Goal: Information Seeking & Learning: Check status

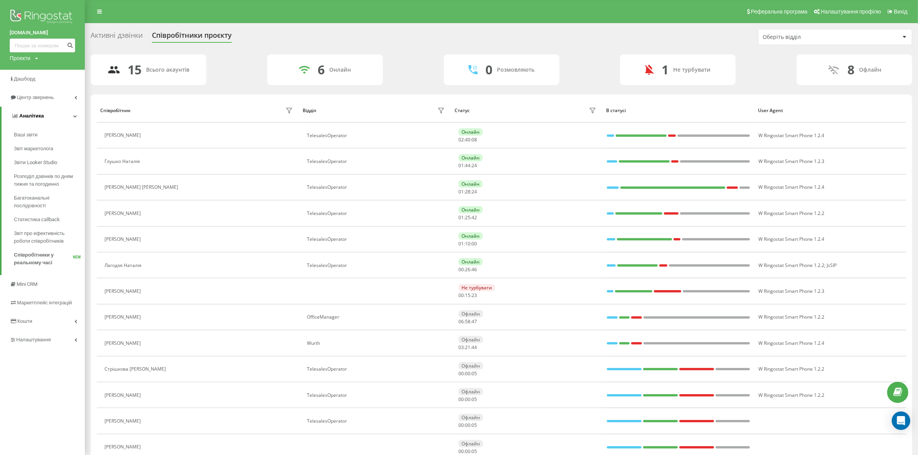
click at [74, 114] on icon at bounding box center [75, 116] width 4 height 4
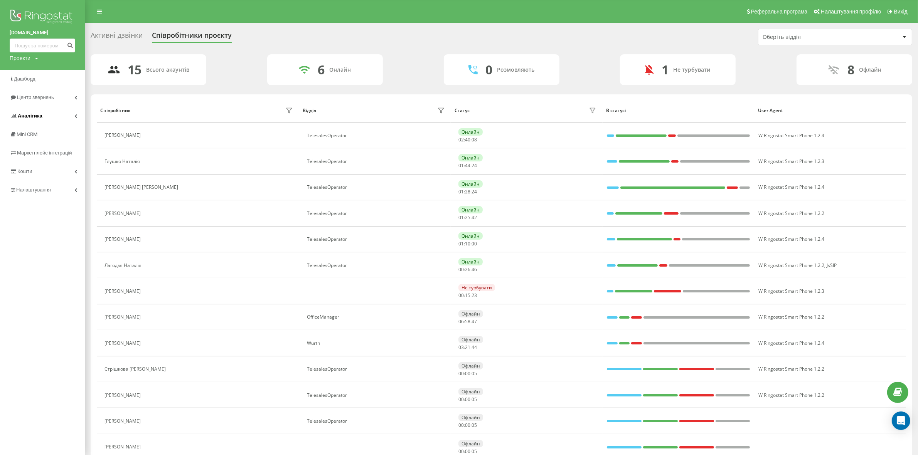
click at [74, 114] on link "Аналiтика" at bounding box center [42, 116] width 85 height 19
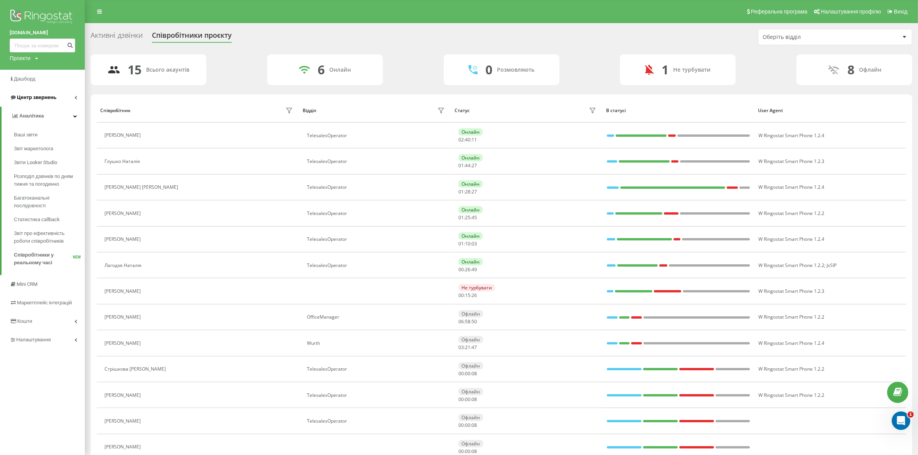
click at [76, 98] on icon at bounding box center [75, 98] width 3 height 4
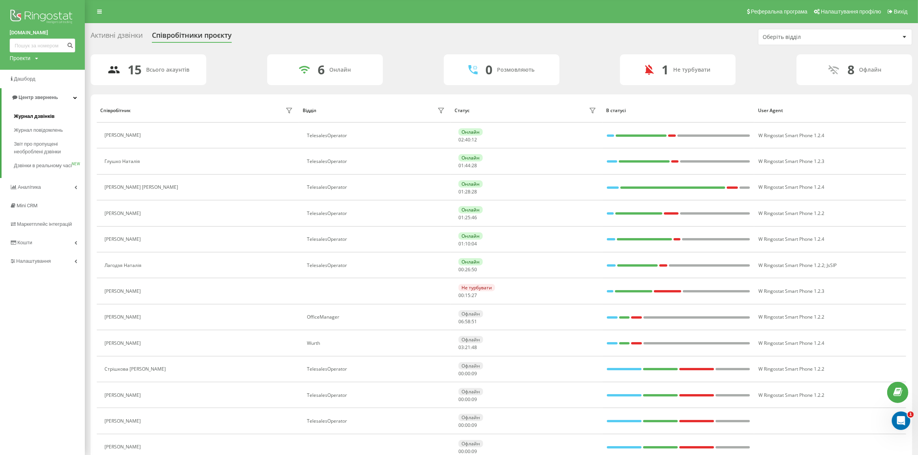
click at [44, 116] on span "Журнал дзвінків" at bounding box center [34, 117] width 41 height 8
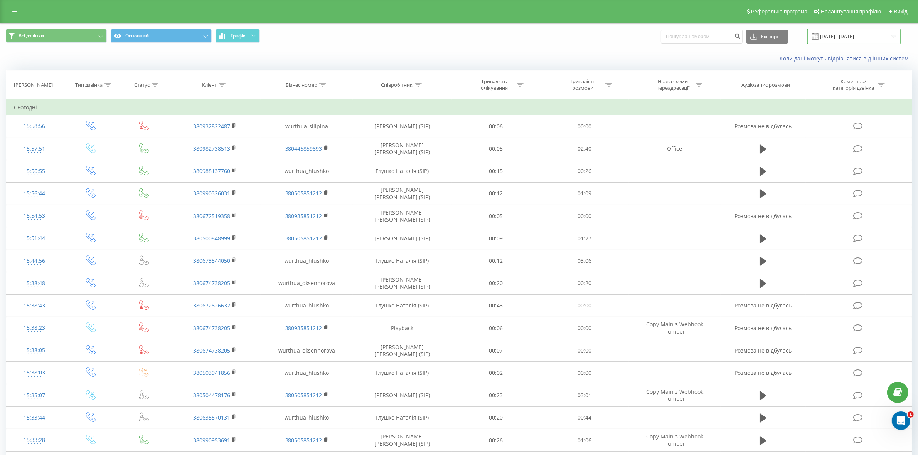
click at [859, 34] on input "19.07.2025 - 19.08.2025" at bounding box center [854, 36] width 93 height 15
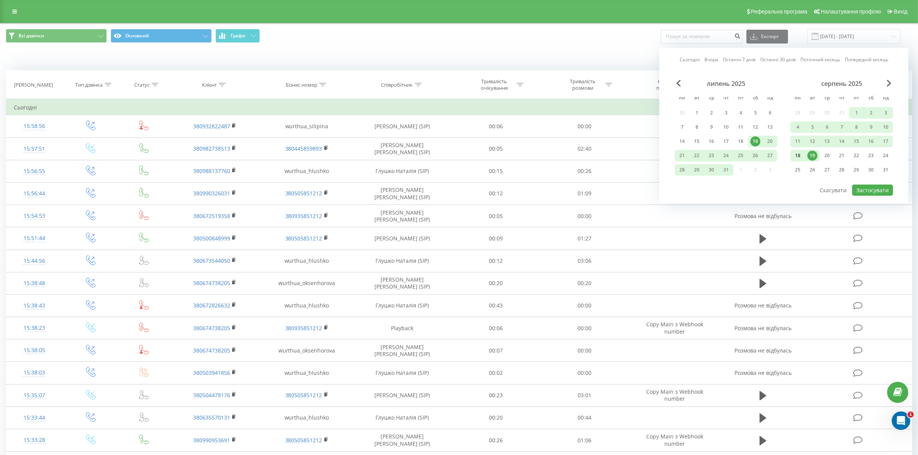
click at [802, 155] on div "18" at bounding box center [798, 156] width 10 height 10
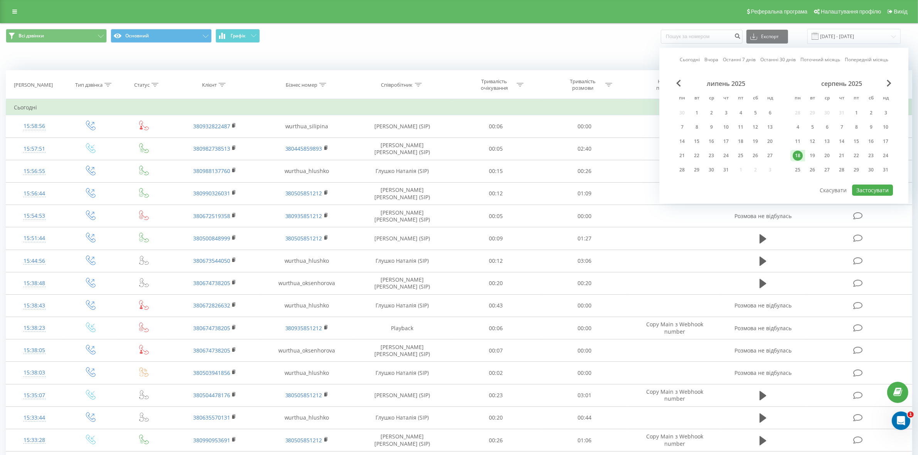
click at [801, 155] on div "18" at bounding box center [798, 156] width 10 height 10
click at [872, 191] on button "Застосувати" at bounding box center [872, 190] width 41 height 11
type input "[DATE] - [DATE]"
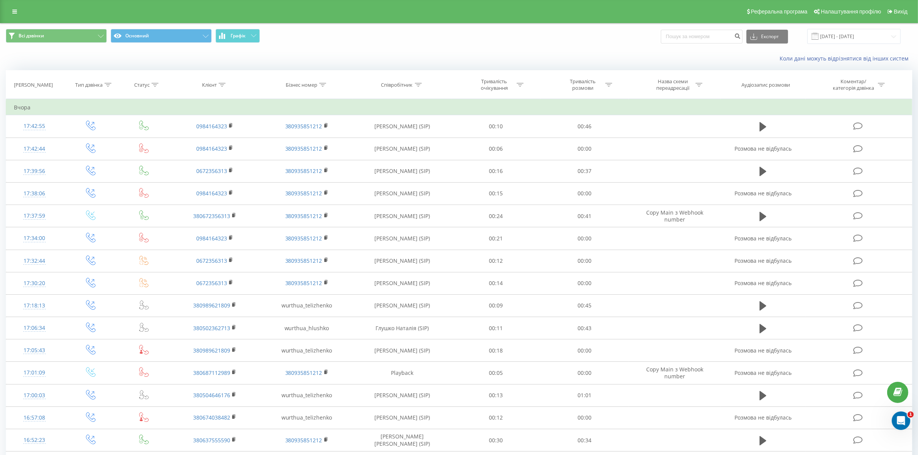
click at [110, 83] on icon at bounding box center [108, 85] width 7 height 4
click at [106, 123] on div at bounding box center [86, 122] width 55 height 7
click at [98, 140] on div "Введіть значення" at bounding box center [86, 141] width 55 height 6
click at [93, 157] on div "Вхідний" at bounding box center [90, 156] width 67 height 12
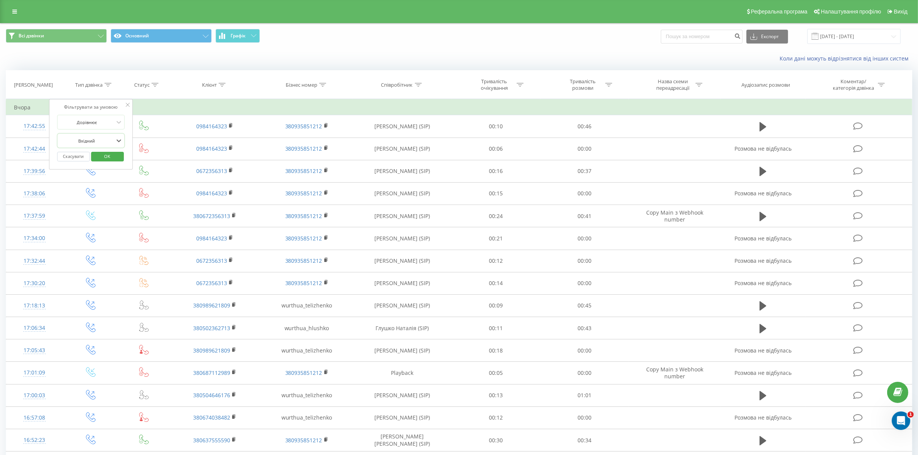
click at [105, 156] on span "OK" at bounding box center [107, 156] width 22 height 12
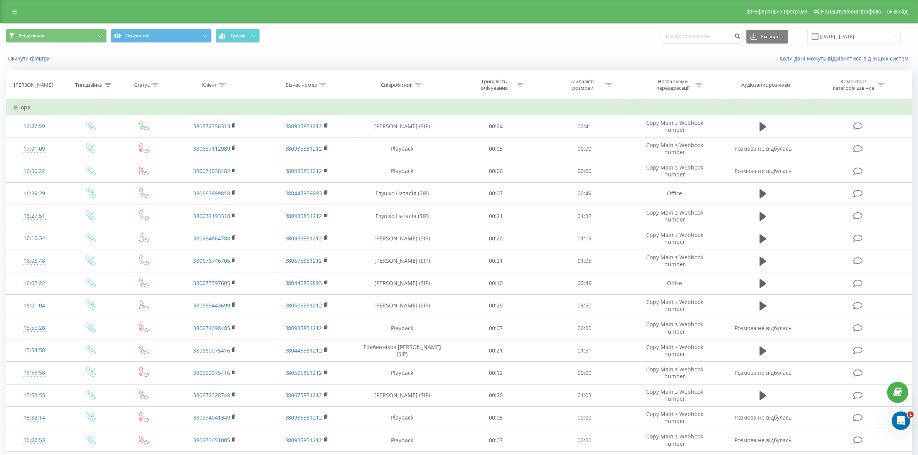
click at [697, 87] on div at bounding box center [699, 85] width 7 height 7
click at [675, 143] on input "text" at bounding box center [675, 139] width 68 height 13
type input "mai"
click at [697, 161] on div "Скасувати OK" at bounding box center [675, 155] width 68 height 17
click at [694, 153] on span "OK" at bounding box center [692, 155] width 22 height 12
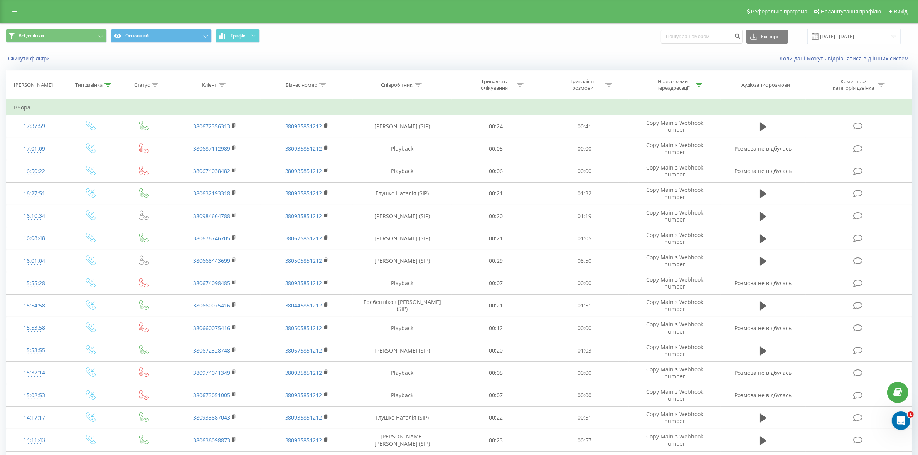
click at [152, 83] on icon at bounding box center [155, 85] width 7 height 4
click at [149, 143] on div "Введіть значення" at bounding box center [140, 141] width 55 height 6
click at [152, 170] on div "Немає відповіді" at bounding box center [144, 168] width 67 height 12
click at [155, 159] on span "OK" at bounding box center [161, 156] width 22 height 12
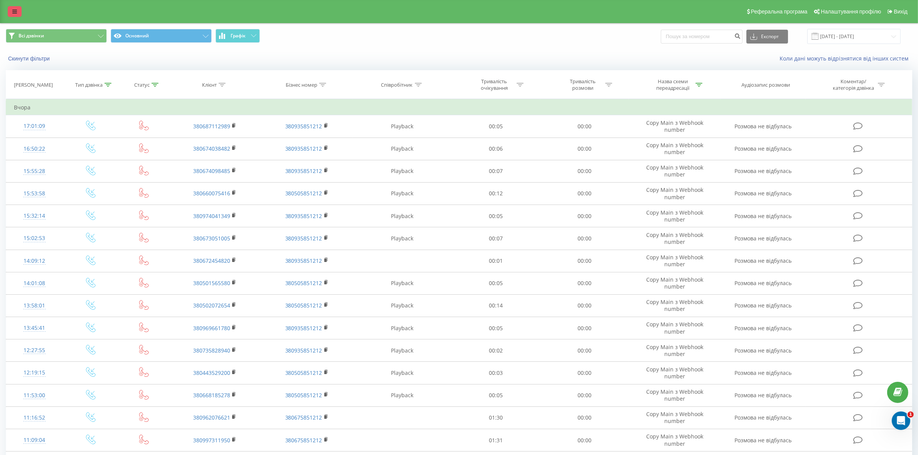
click at [17, 16] on link at bounding box center [15, 11] width 14 height 11
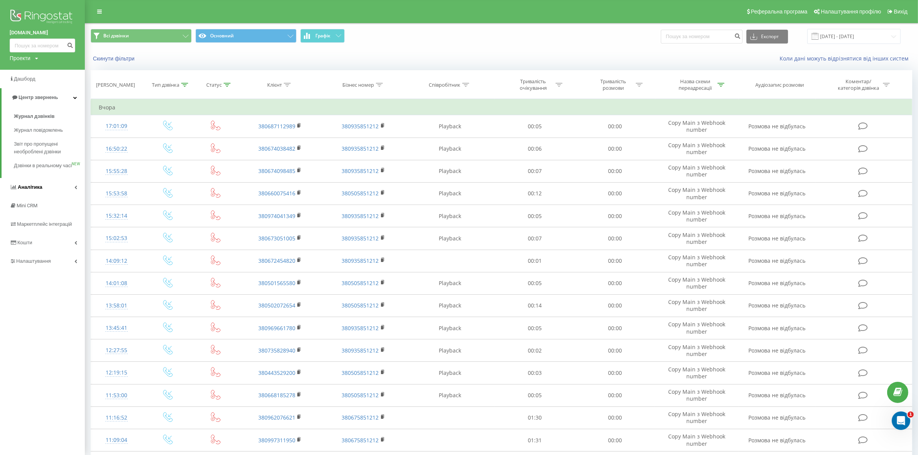
click at [78, 196] on link "Аналiтика" at bounding box center [42, 187] width 85 height 19
click at [59, 242] on span "Звіт про ефективність роботи співробітників" at bounding box center [47, 237] width 67 height 15
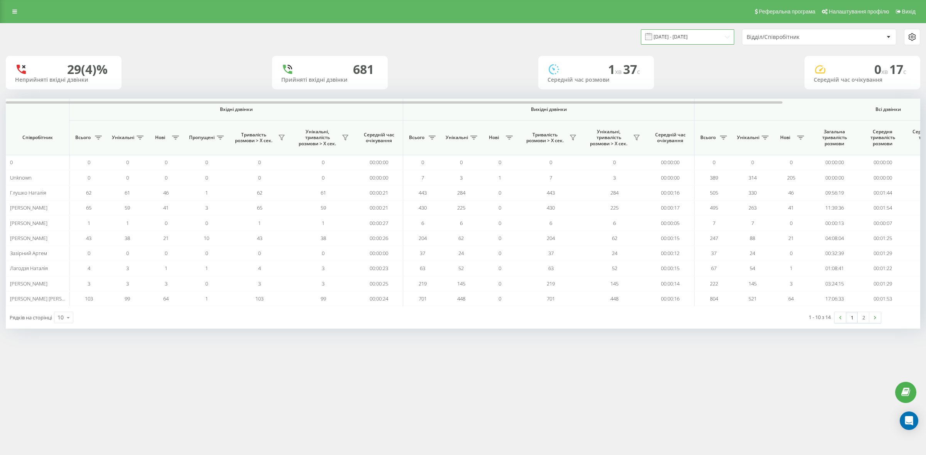
click at [712, 37] on input "[DATE] - [DATE]" at bounding box center [687, 36] width 93 height 15
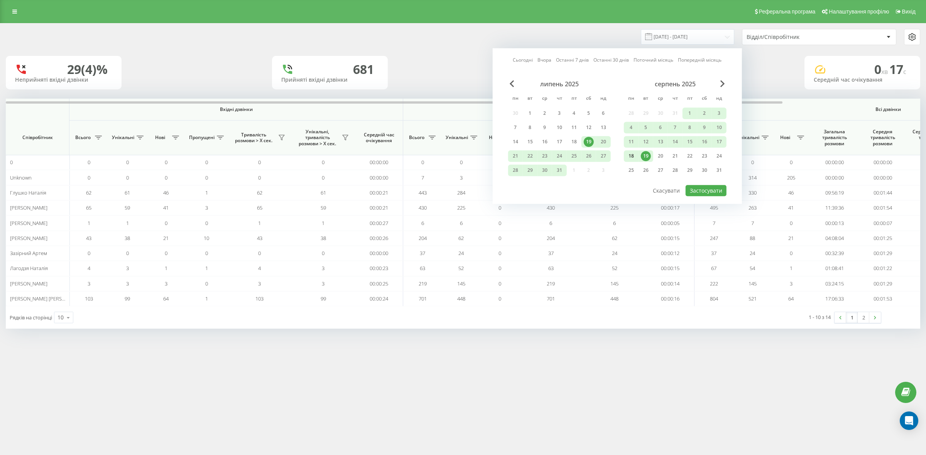
click at [633, 154] on div "18" at bounding box center [631, 156] width 10 height 10
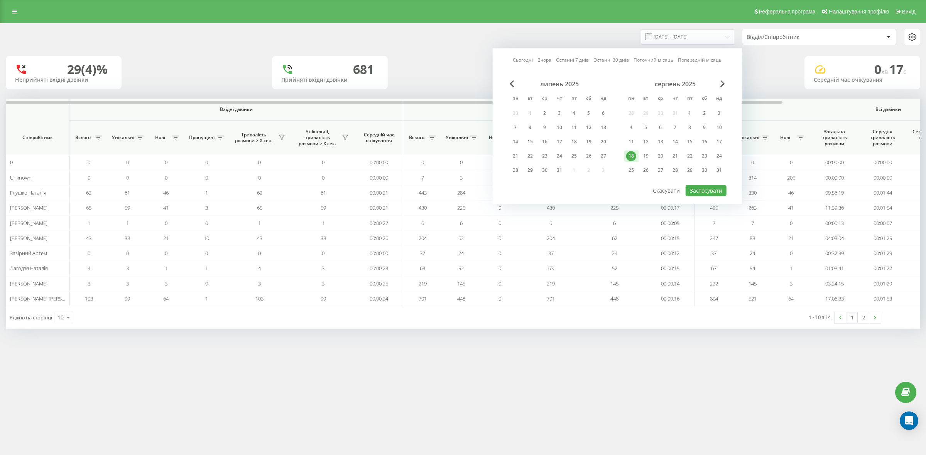
click at [633, 154] on div "18" at bounding box center [631, 156] width 10 height 10
click at [695, 187] on button "Застосувати" at bounding box center [705, 190] width 41 height 11
type input "[DATE] - [DATE]"
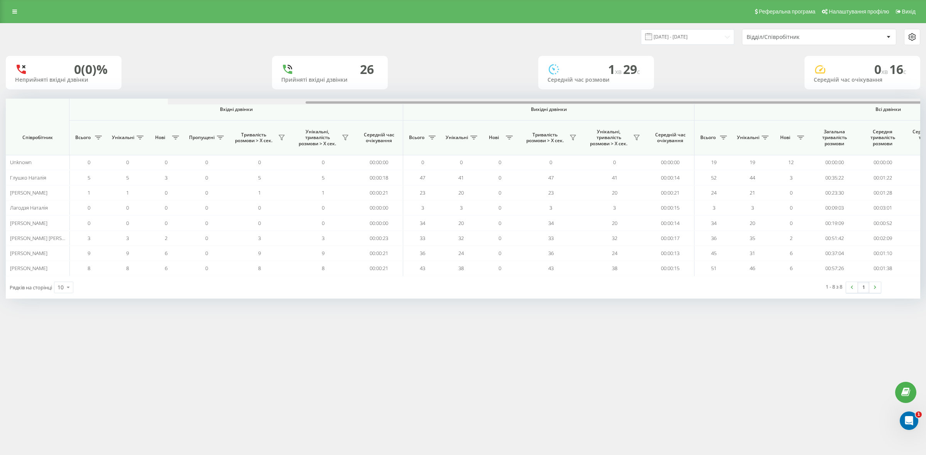
scroll to position [0, 162]
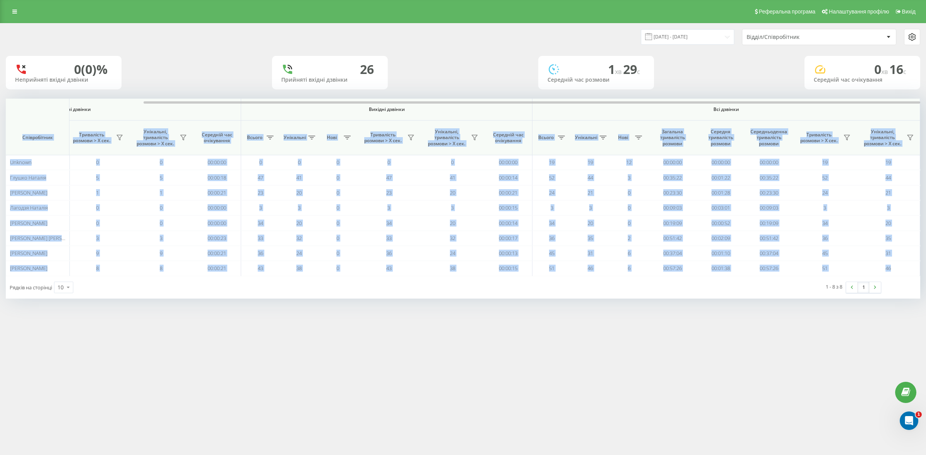
drag, startPoint x: 528, startPoint y: 105, endPoint x: 752, endPoint y: 110, distance: 224.2
click at [752, 110] on div "Вхідні дзвінки Вихідні дзвінки Всі дзвінки Співробітник Всього Унікальні Нові П…" at bounding box center [463, 187] width 914 height 177
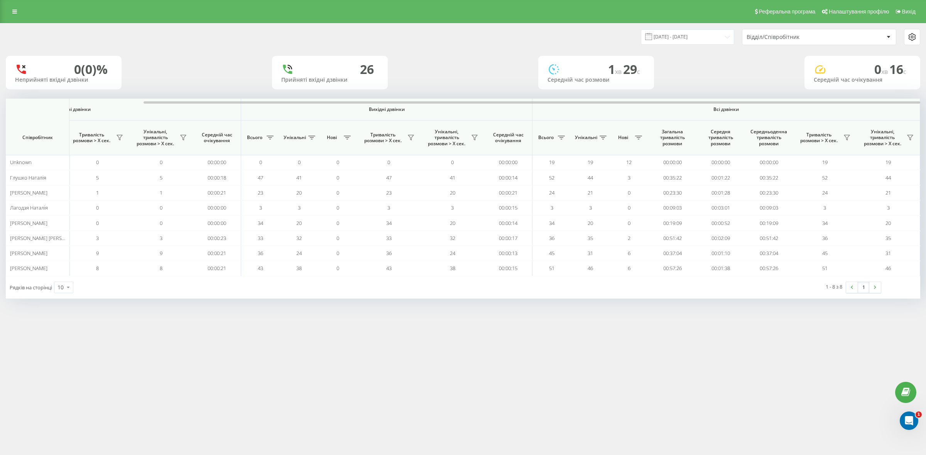
click at [720, 362] on div "Реферальна програма Налаштування профілю Вихід [DATE] - [DATE] Відділ/Співробіт…" at bounding box center [463, 227] width 926 height 455
click at [68, 292] on icon at bounding box center [68, 287] width 12 height 15
click at [63, 268] on span "50" at bounding box center [60, 265] width 6 height 7
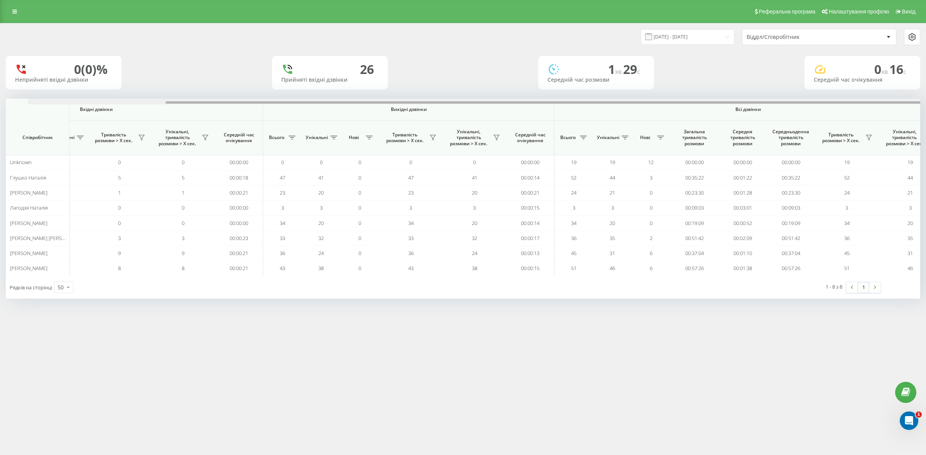
scroll to position [0, 162]
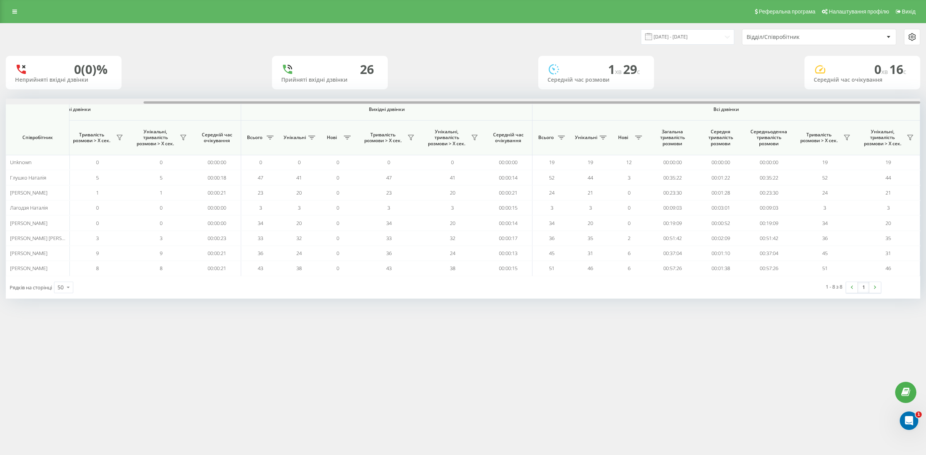
drag, startPoint x: 745, startPoint y: 101, endPoint x: 902, endPoint y: 103, distance: 156.6
click at [902, 103] on div at bounding box center [531, 102] width 776 height 2
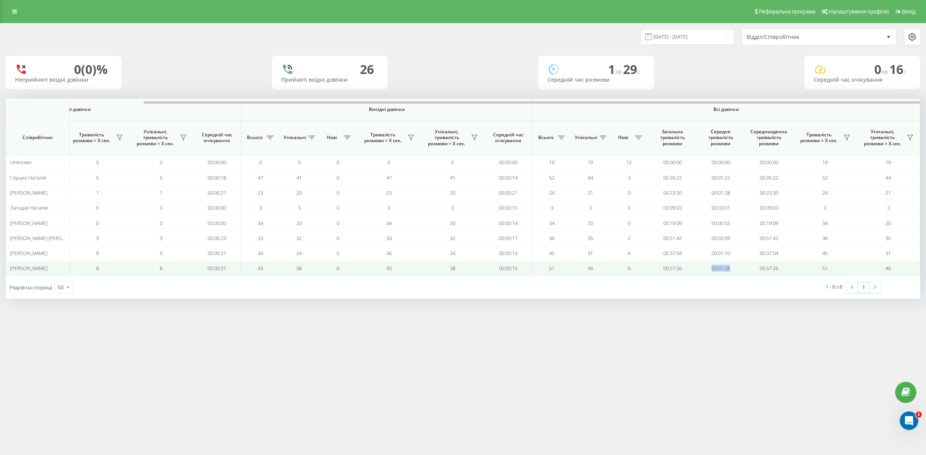
drag, startPoint x: 735, startPoint y: 273, endPoint x: 710, endPoint y: 272, distance: 25.5
click at [710, 272] on td "00:01:38" at bounding box center [720, 268] width 48 height 15
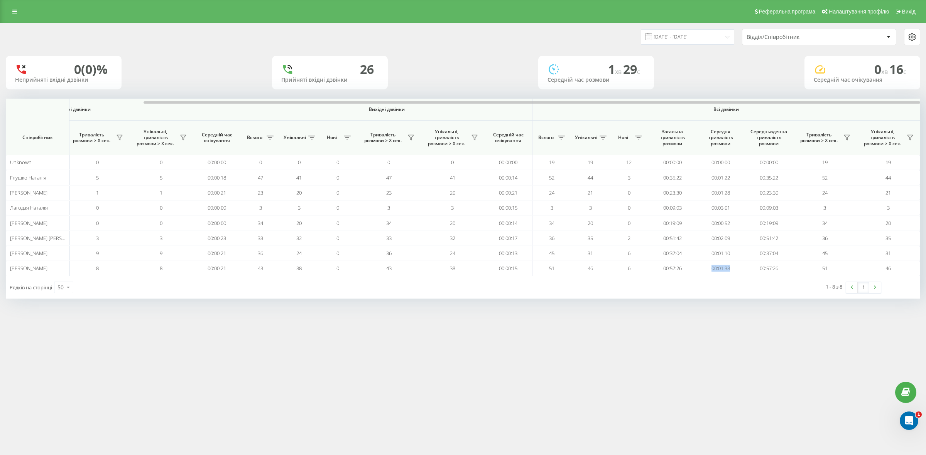
copy td "00:01:38"
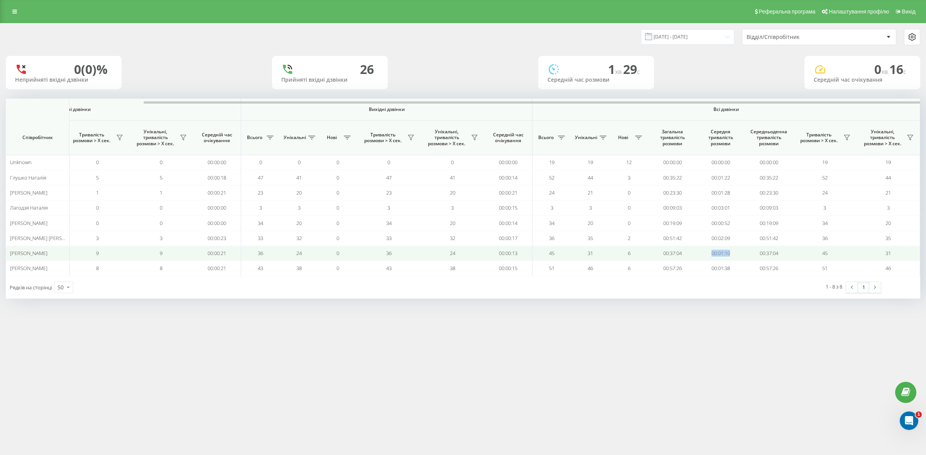
drag, startPoint x: 728, startPoint y: 253, endPoint x: 691, endPoint y: 253, distance: 36.6
click at [691, 253] on tr "[PERSON_NAME] 9 9 6 0 9 9 00:00:21 36 24 0 36 24 00:00:13 45 31 6 00:37:04 00:0…" at bounding box center [382, 253] width 1076 height 15
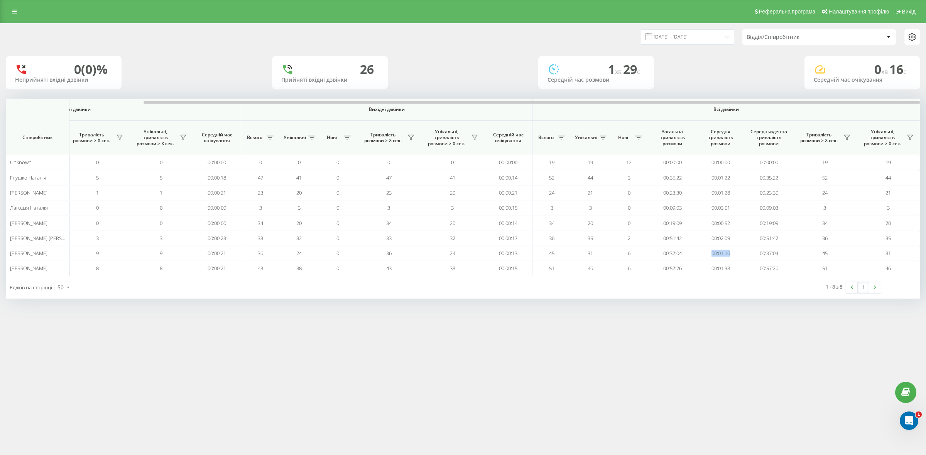
copy tr "00:01:10"
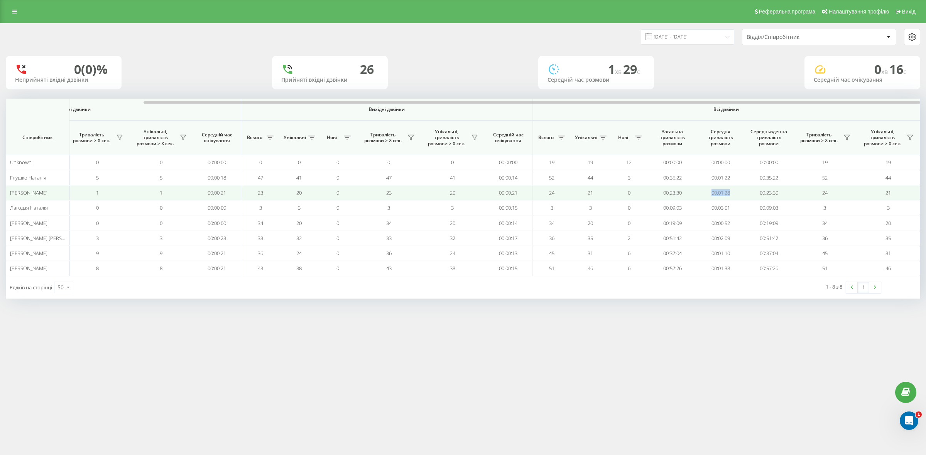
drag, startPoint x: 734, startPoint y: 195, endPoint x: 697, endPoint y: 193, distance: 36.7
click at [697, 193] on td "00:01:28" at bounding box center [720, 193] width 48 height 15
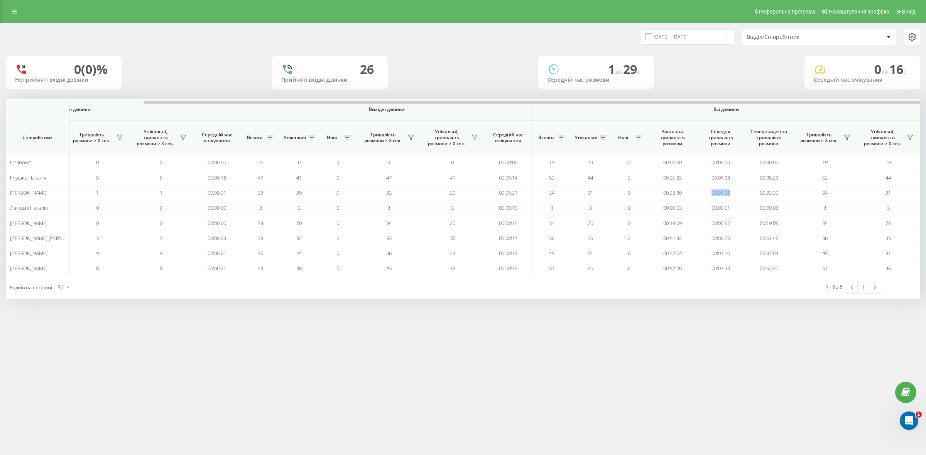
copy td "00:01:28"
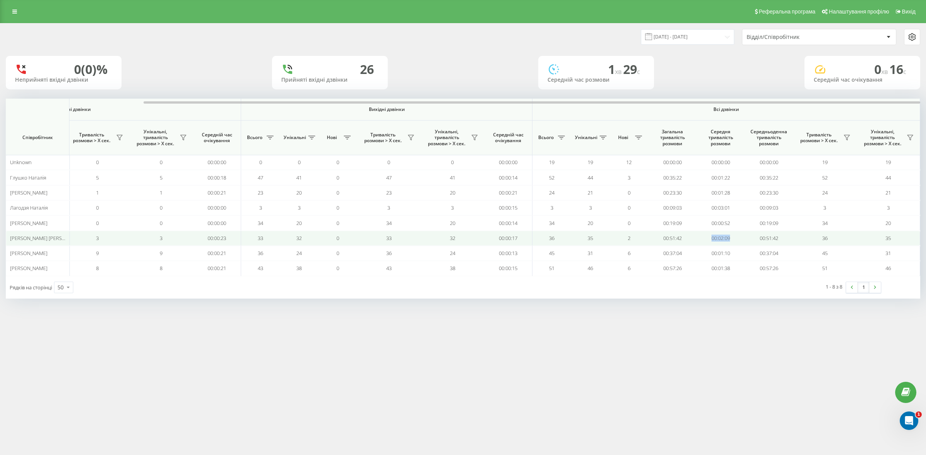
drag, startPoint x: 728, startPoint y: 237, endPoint x: 699, endPoint y: 236, distance: 28.6
click at [699, 236] on td "00:02:09" at bounding box center [720, 238] width 48 height 15
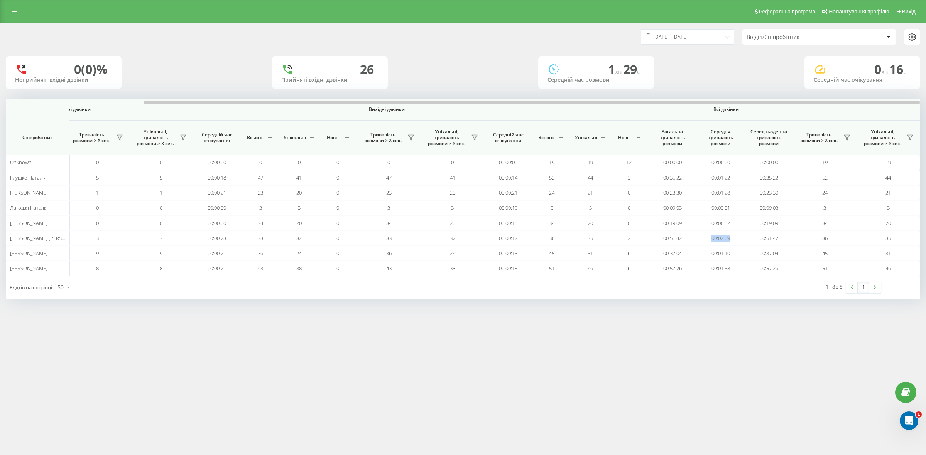
copy td "00:02:09"
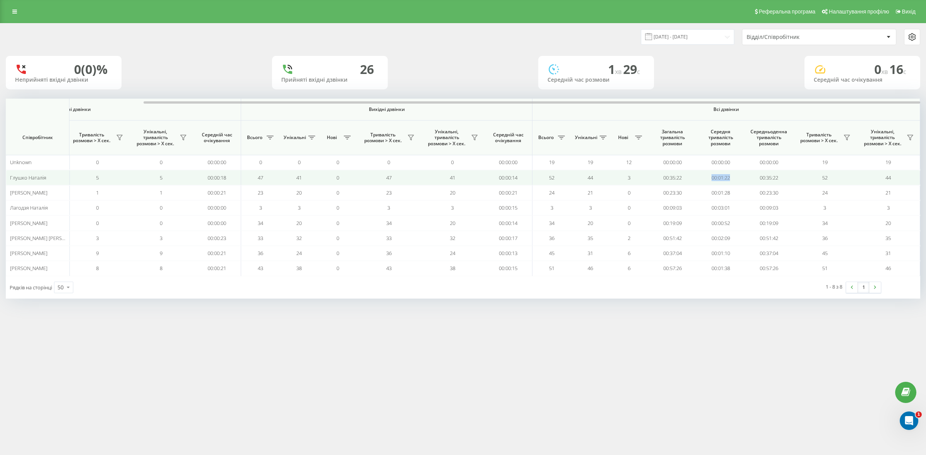
drag, startPoint x: 735, startPoint y: 177, endPoint x: 686, endPoint y: 180, distance: 49.5
click at [686, 180] on tr "[PERSON_NAME] 5 5 3 0 5 5 00:00:18 47 41 0 47 41 00:00:14 52 44 3 00:35:22 00:0…" at bounding box center [382, 177] width 1076 height 15
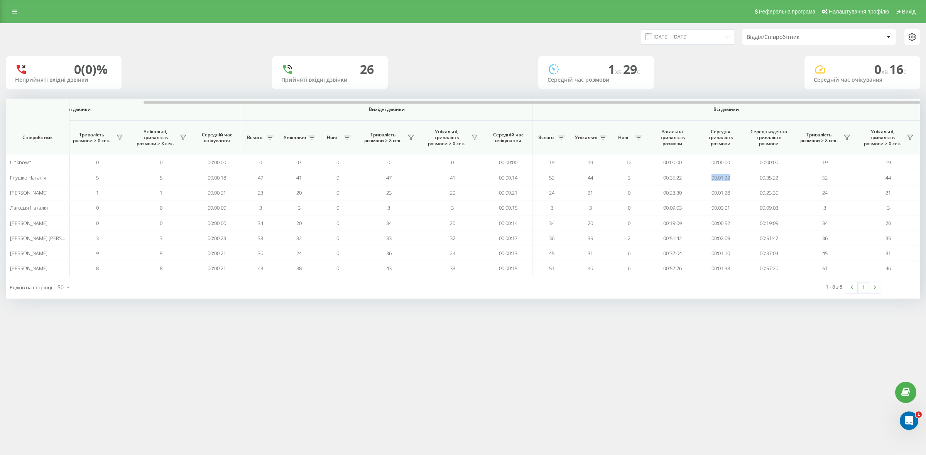
copy tr "00:01:22"
